Goal: Go to known website: Go to known website

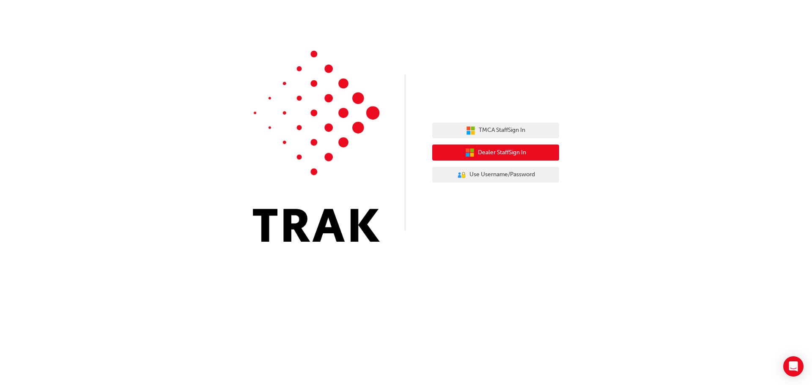
click at [517, 157] on span "Dealer Staff Sign In" at bounding box center [502, 153] width 48 height 10
